Goal: Transaction & Acquisition: Purchase product/service

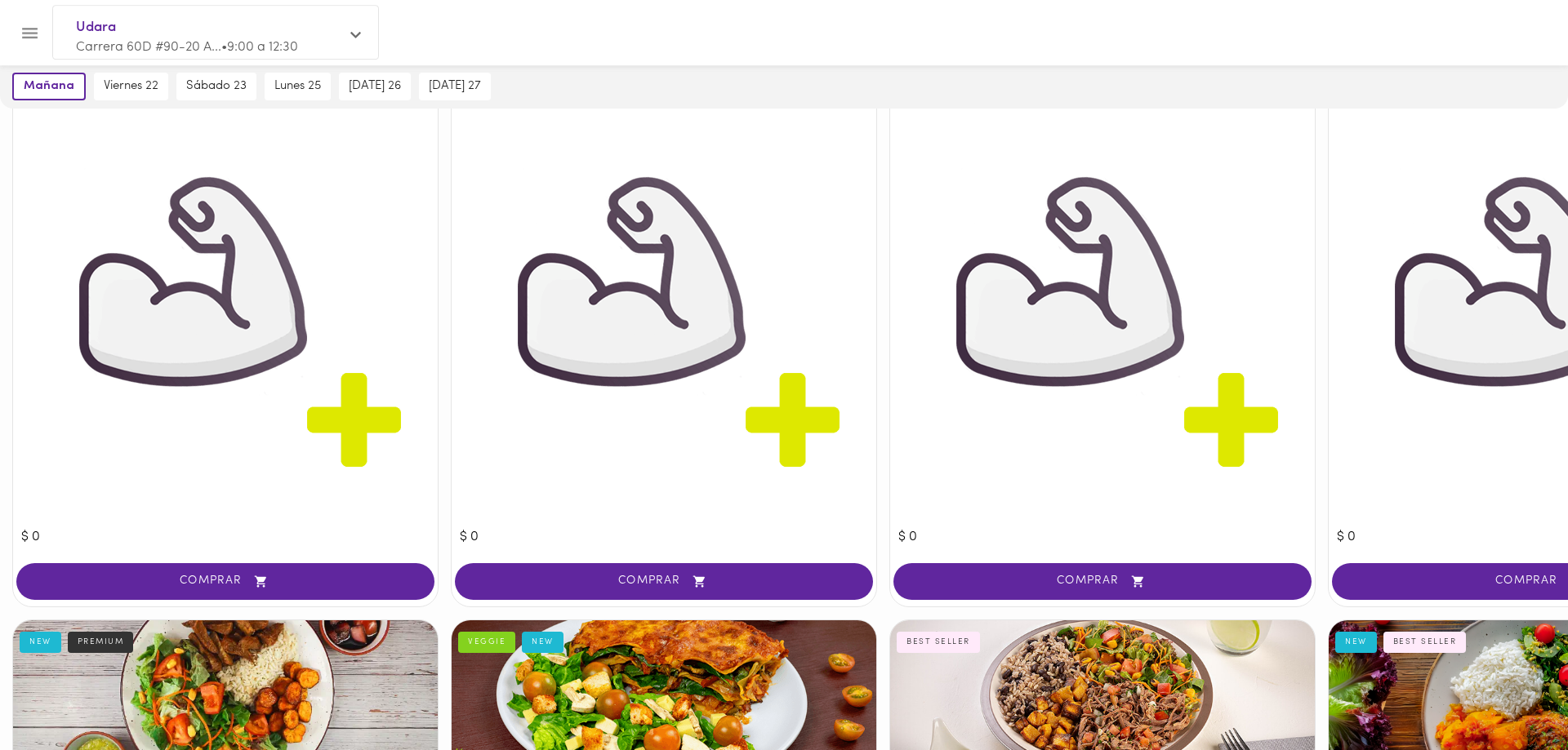
scroll to position [333, 0]
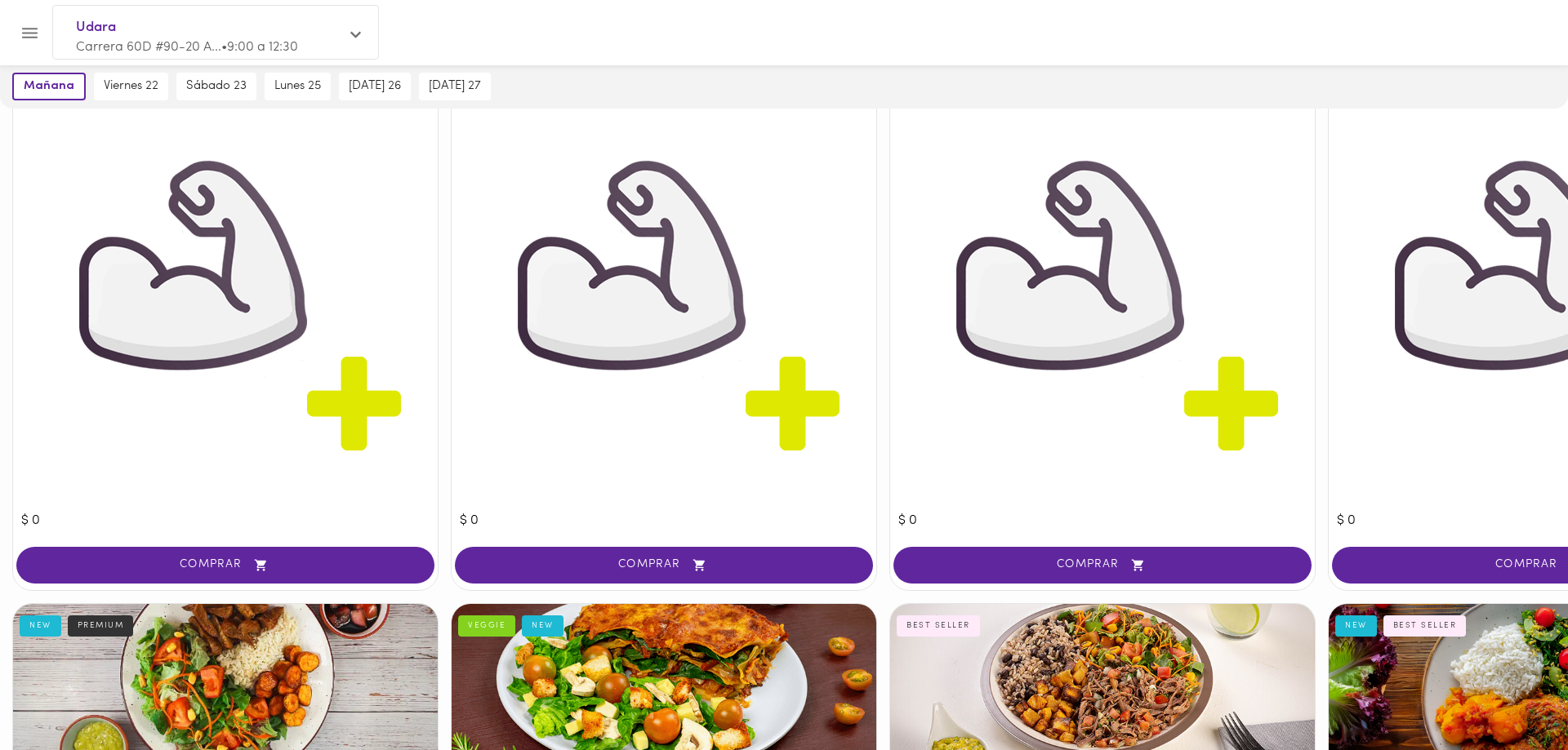
click at [2, 214] on div at bounding box center [8, 375] width 16 height 750
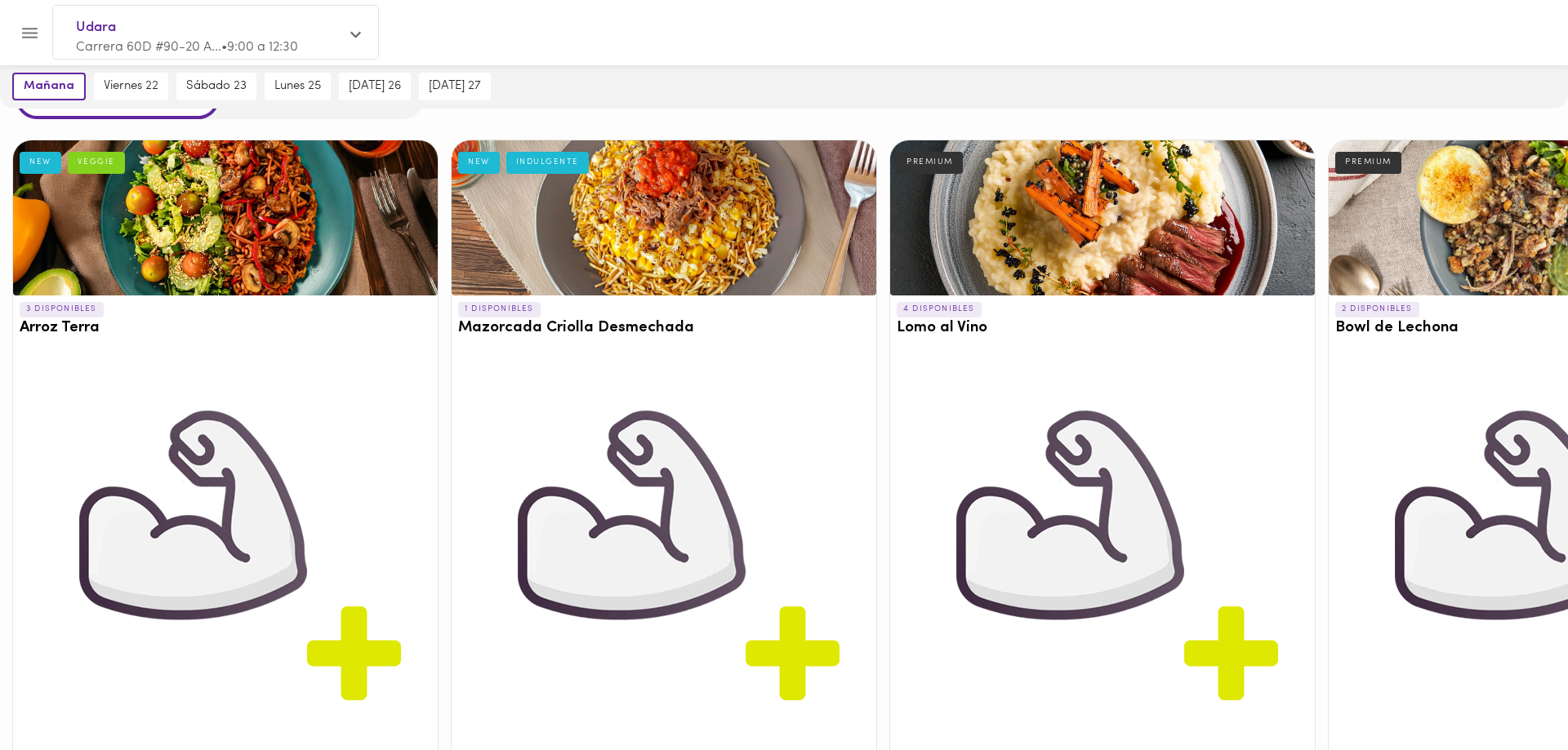
scroll to position [0, 0]
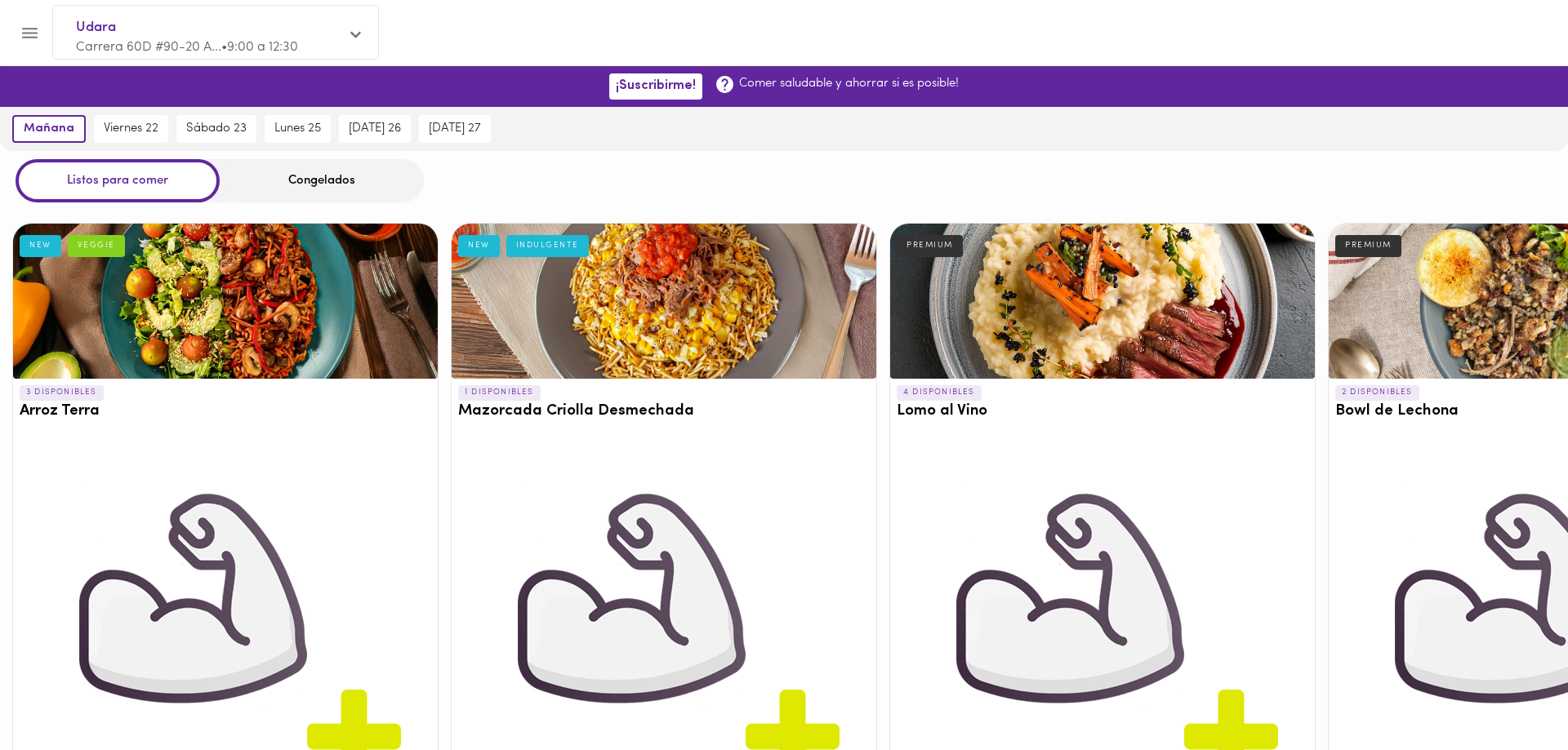
click at [1140, 189] on div "Listos para comer Congelados" at bounding box center [784, 180] width 1568 height 43
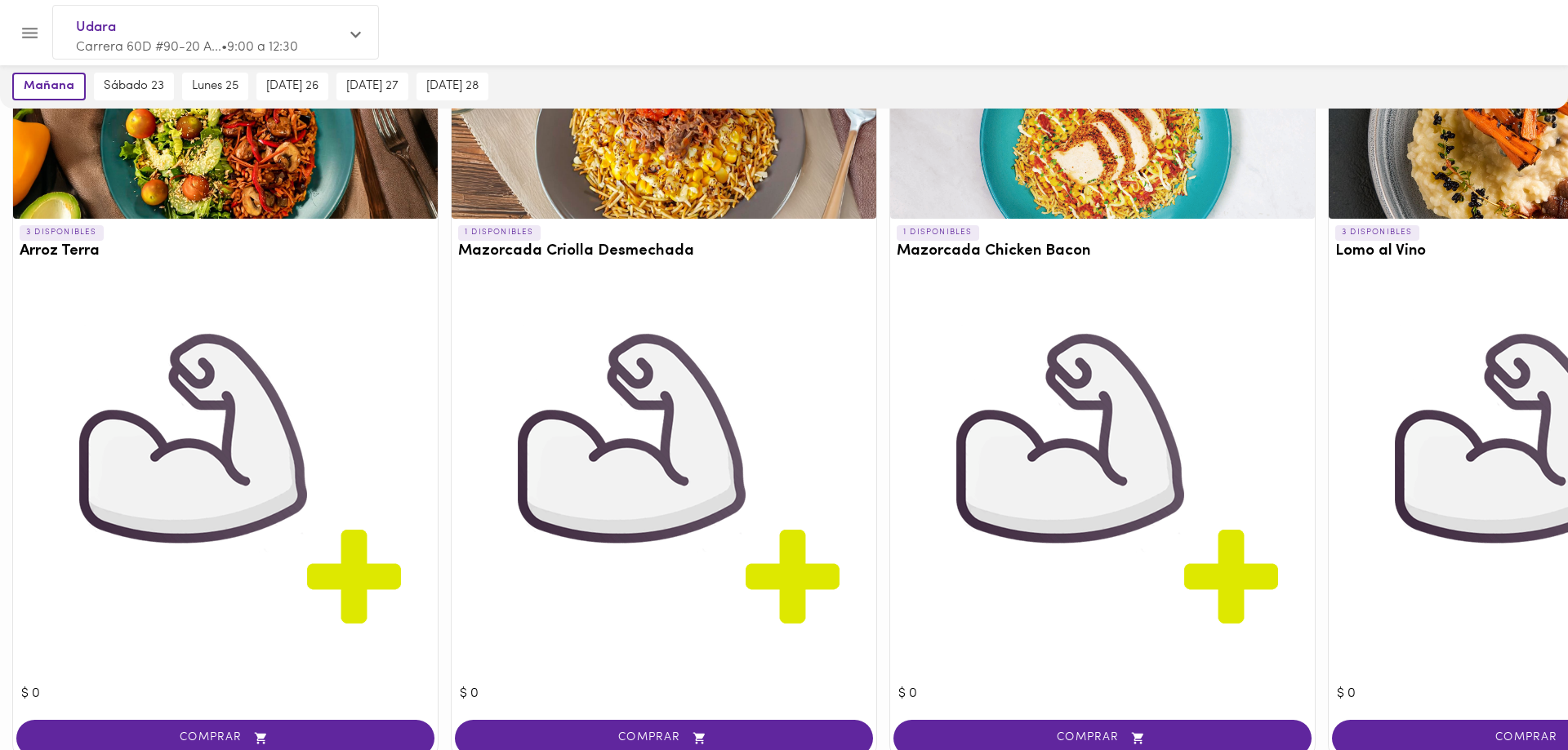
scroll to position [167, 0]
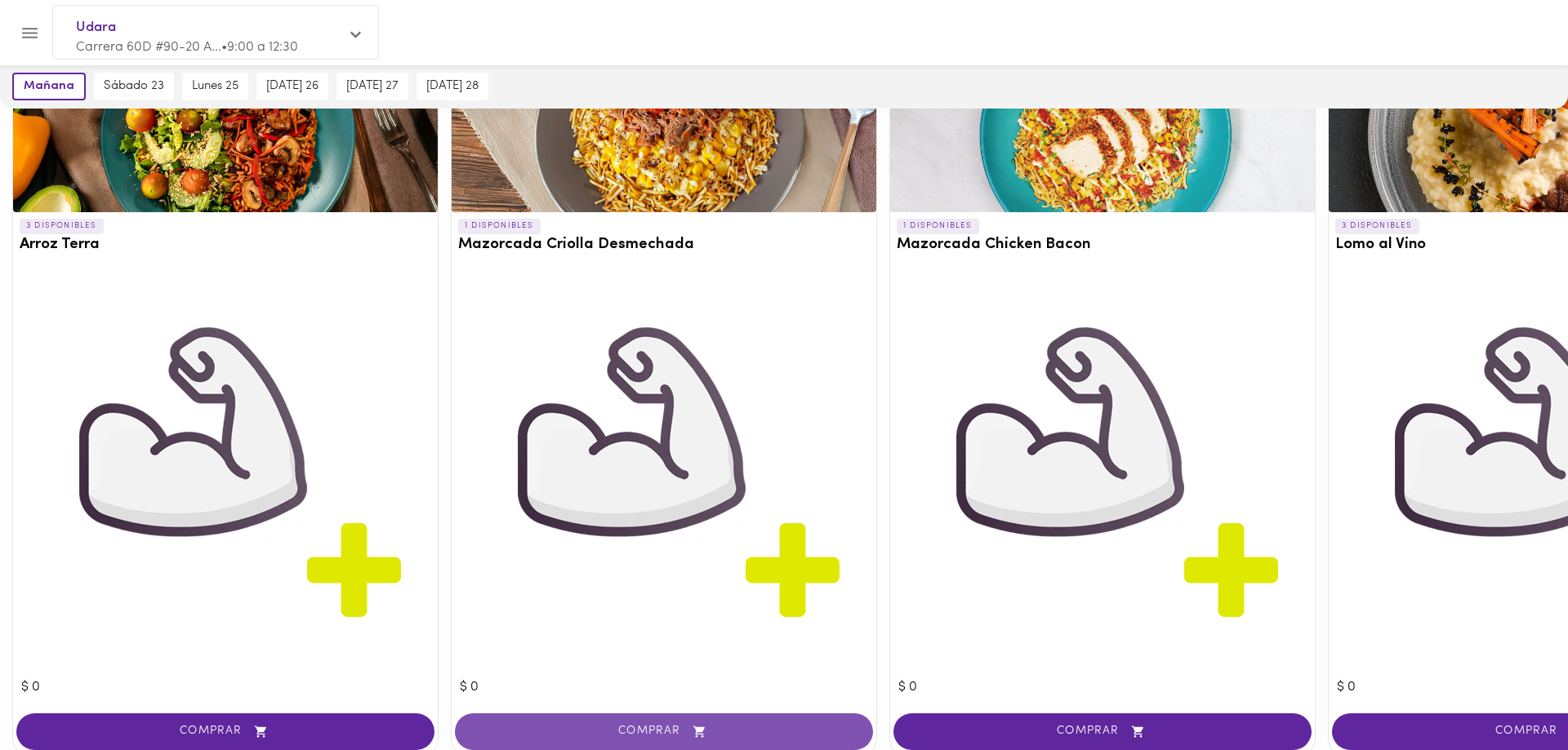
click at [668, 727] on span "COMPRAR" at bounding box center [663, 731] width 377 height 14
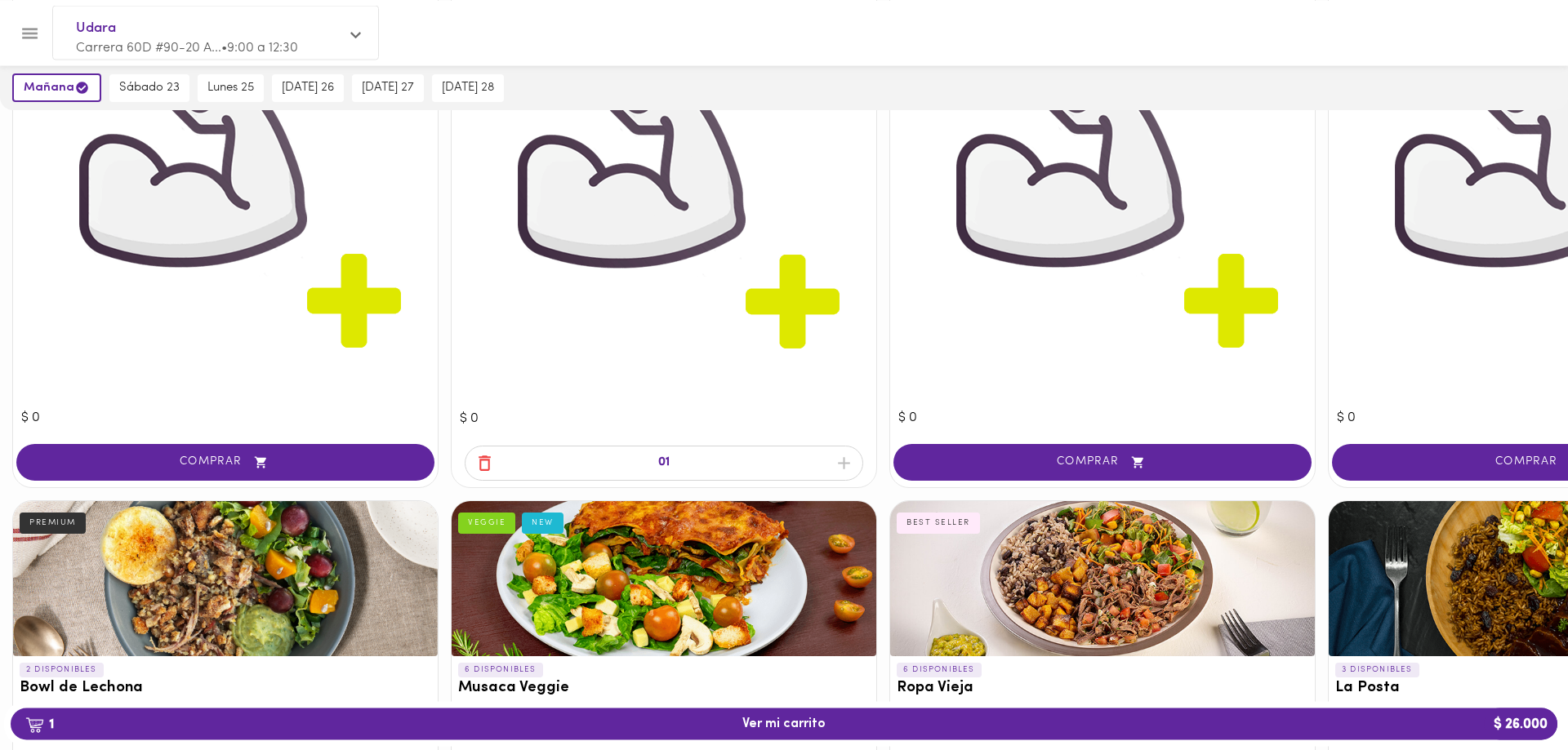
scroll to position [500, 0]
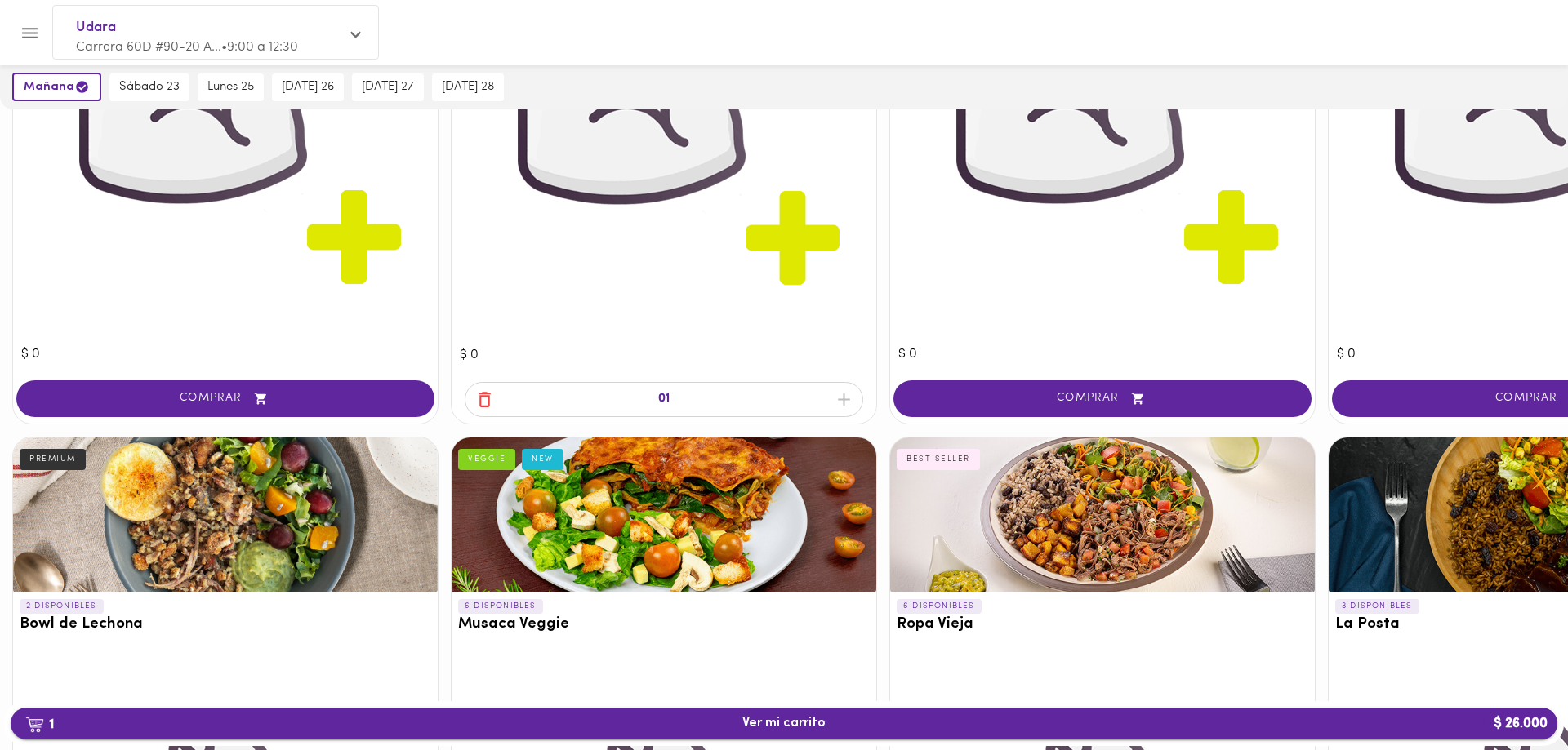
click at [833, 719] on span "1 Ver mi carrito $ 26.000" at bounding box center [784, 724] width 1520 height 16
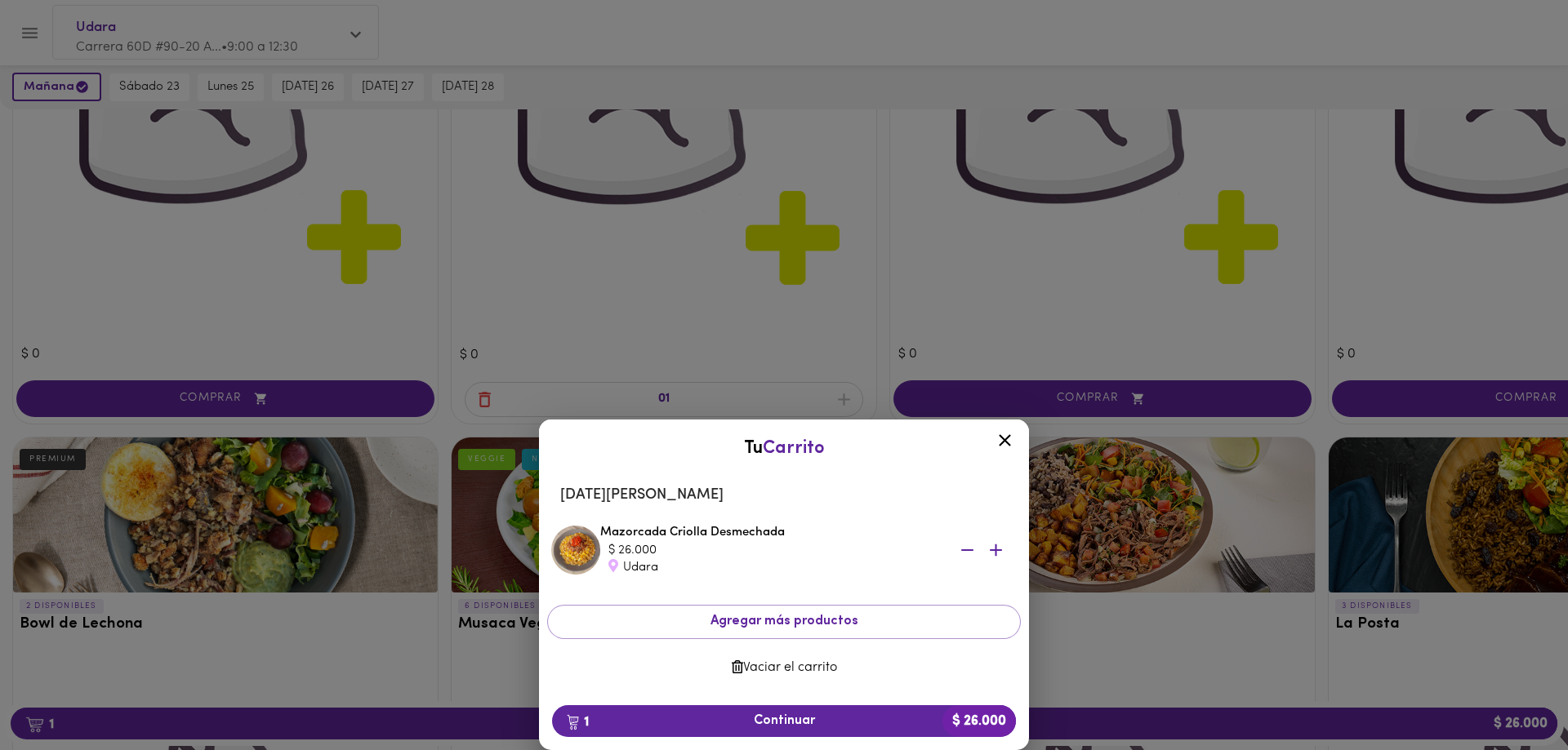
click at [1007, 435] on icon at bounding box center [1005, 439] width 20 height 20
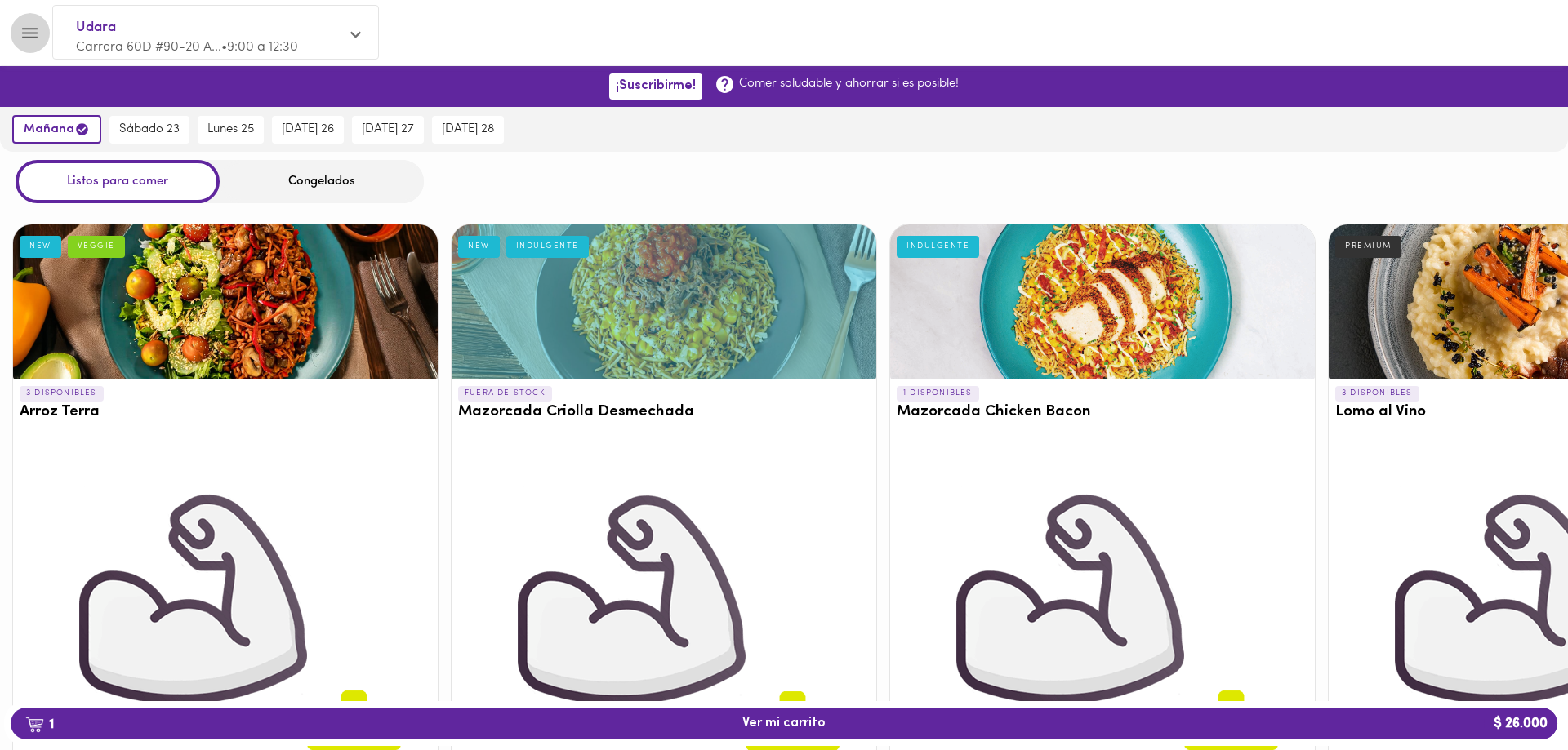
click at [25, 34] on icon "Menu" at bounding box center [29, 33] width 20 height 20
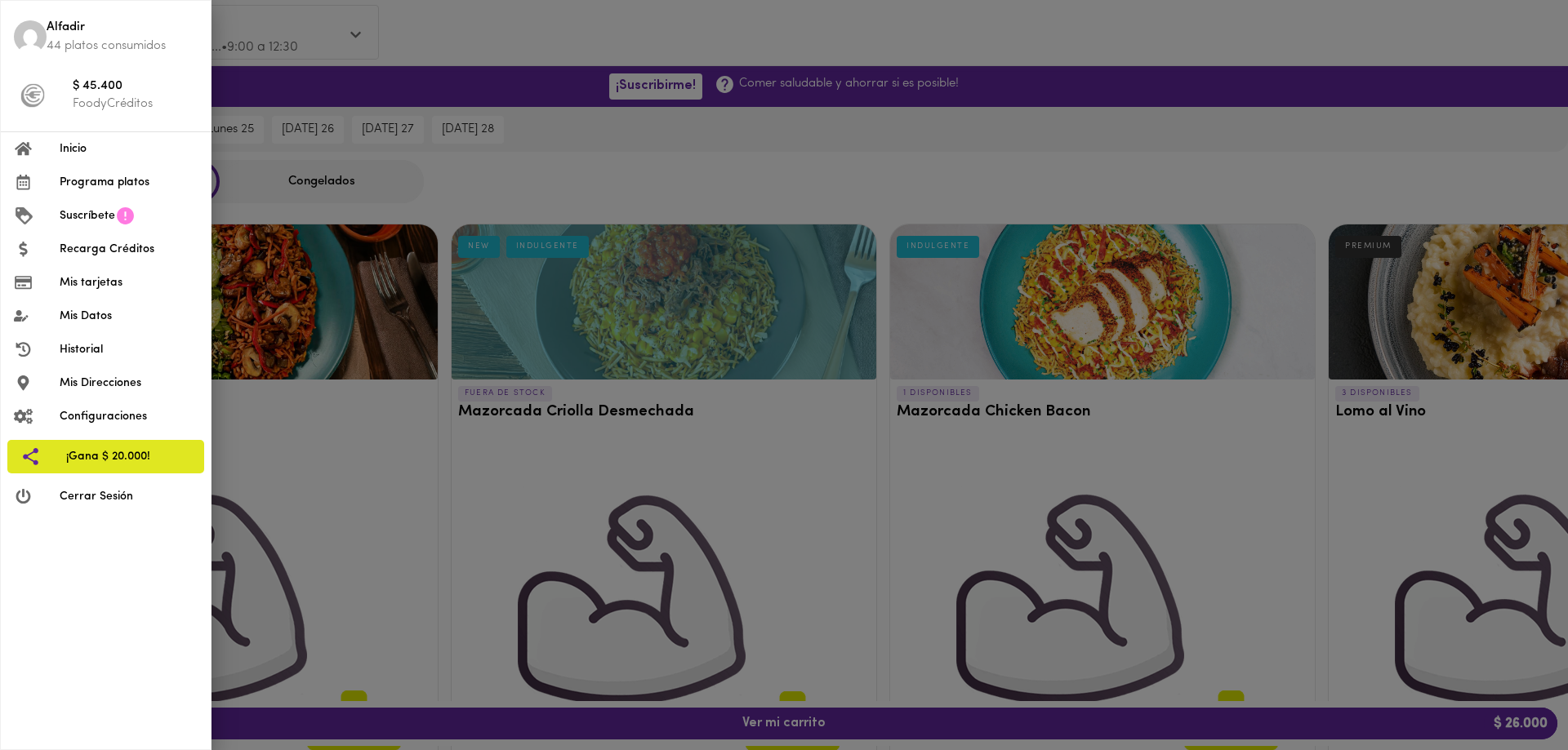
click at [290, 21] on div at bounding box center [784, 375] width 1568 height 750
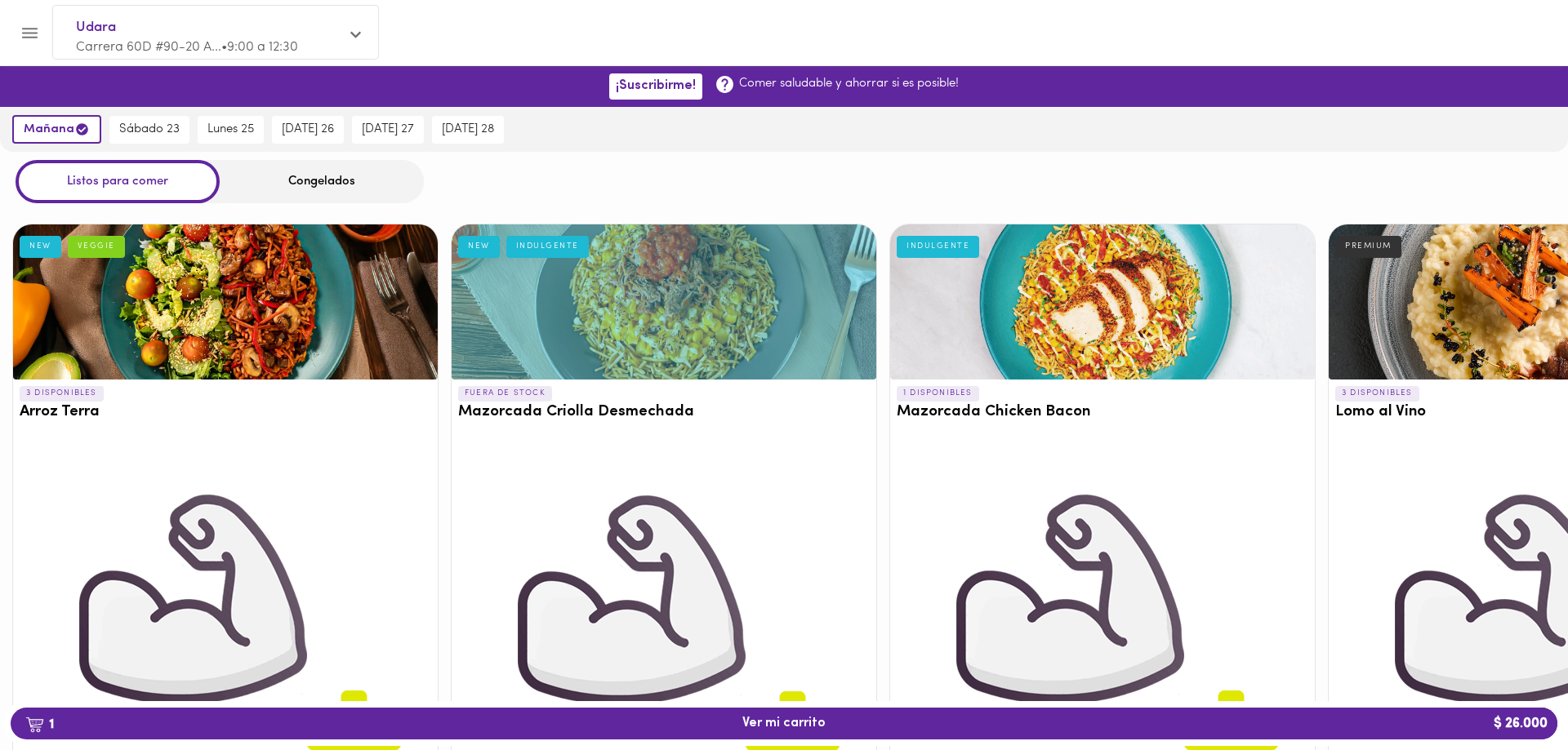
click at [753, 11] on div at bounding box center [784, 33] width 1568 height 65
